Goal: Task Accomplishment & Management: Use online tool/utility

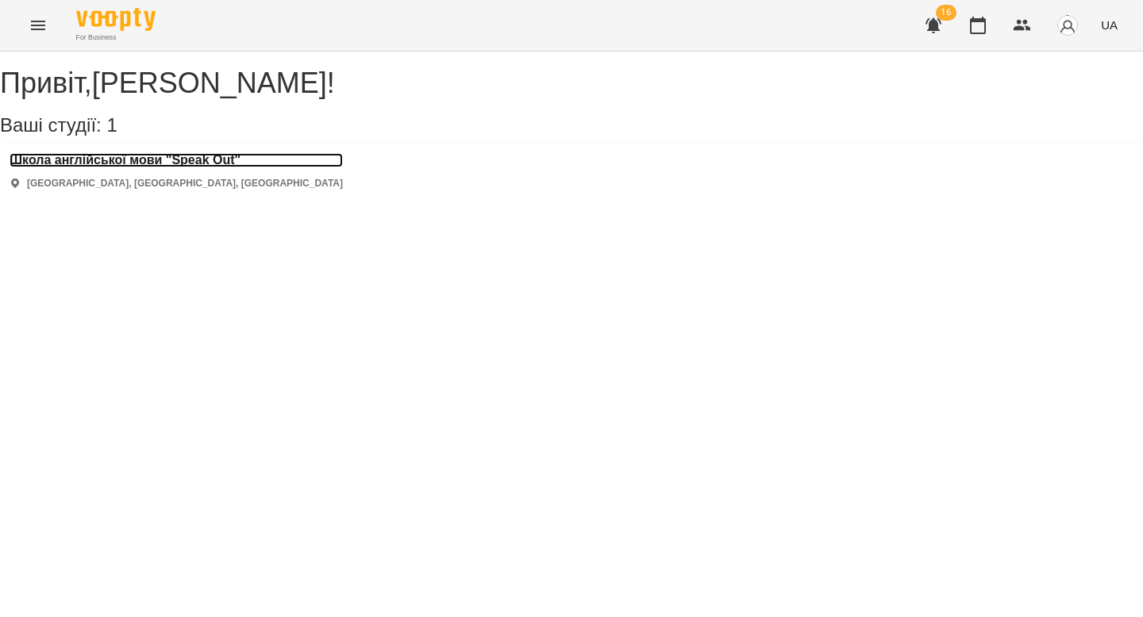
click at [222, 167] on h3 "Школа англійської мови "Speak Out"" at bounding box center [176, 160] width 333 height 14
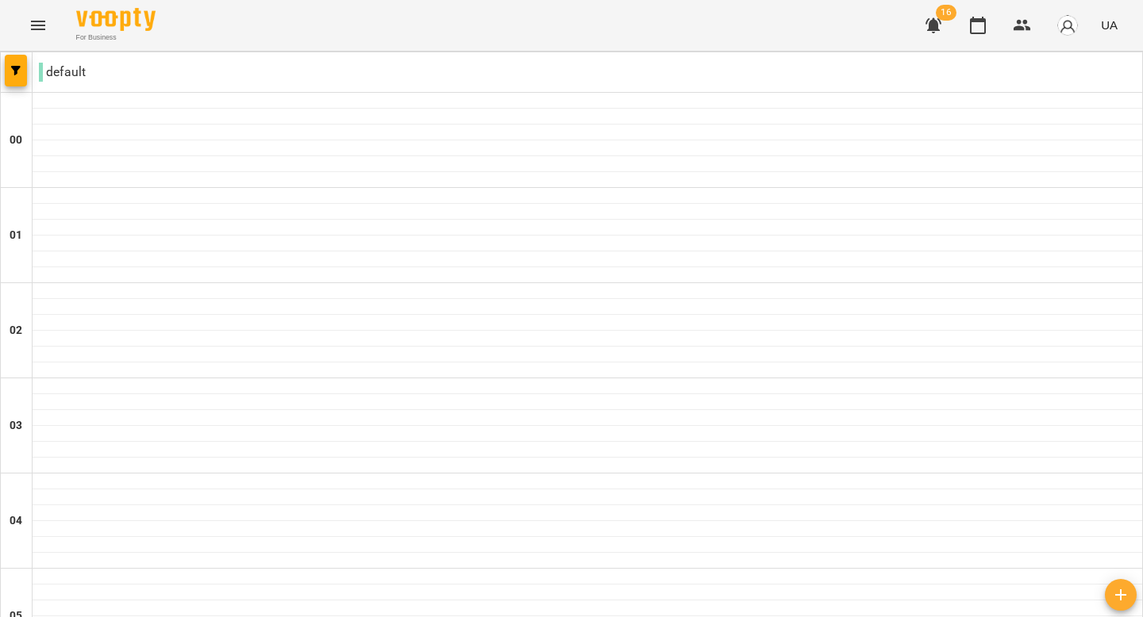
scroll to position [1575, 0]
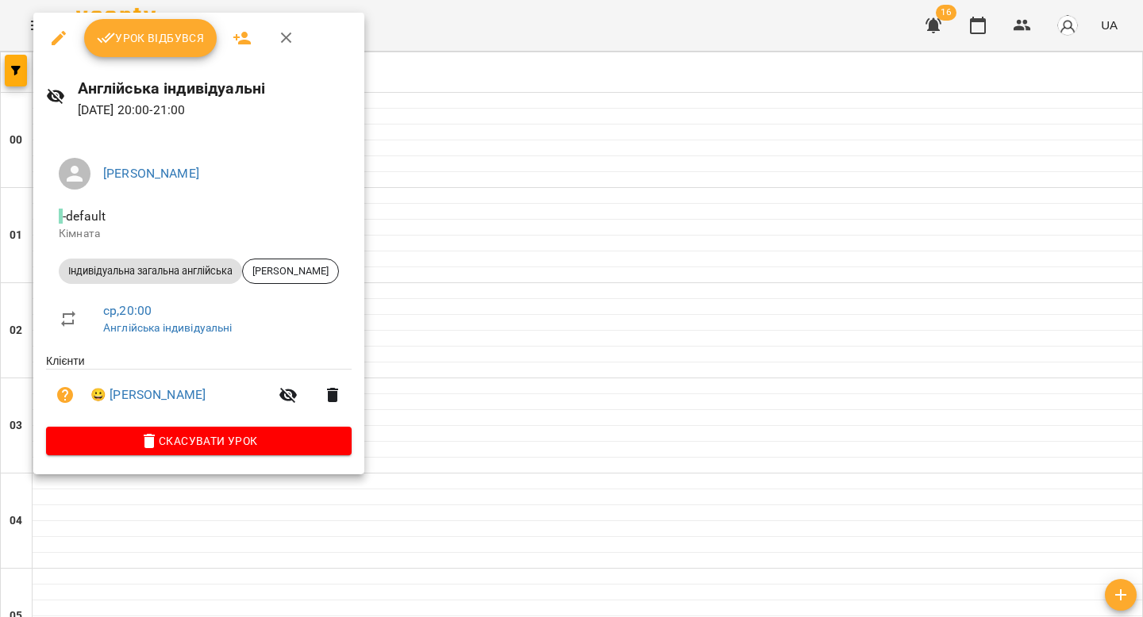
click at [171, 45] on span "Урок відбувся" at bounding box center [151, 38] width 108 height 19
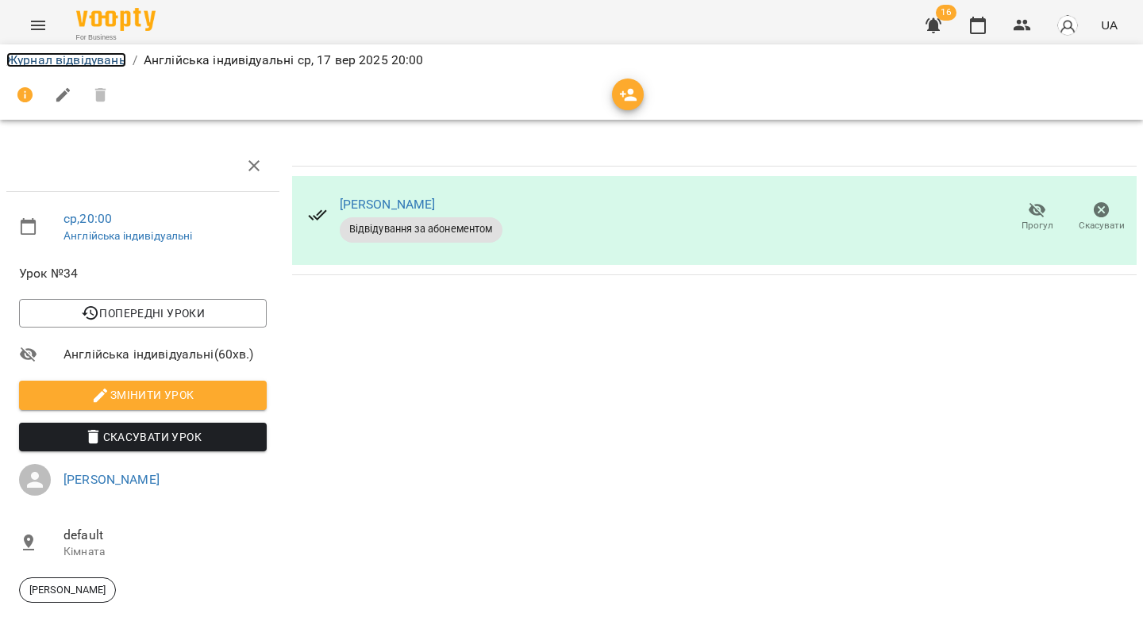
click at [75, 56] on link "Журнал відвідувань" at bounding box center [66, 59] width 120 height 15
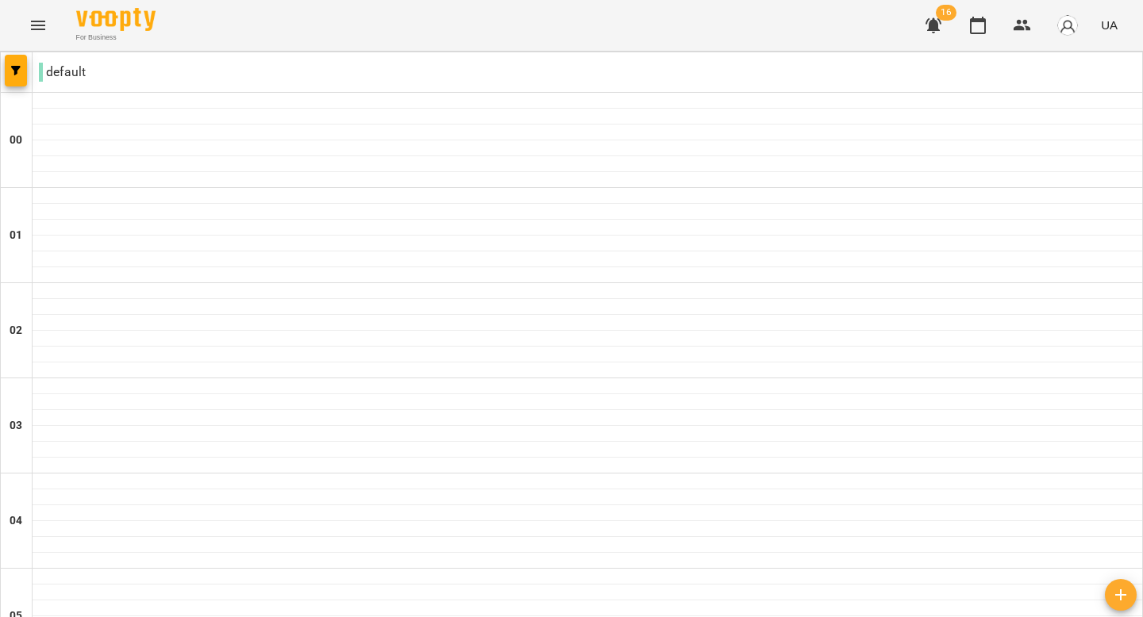
scroll to position [1324, 0]
